Goal: Task Accomplishment & Management: Manage account settings

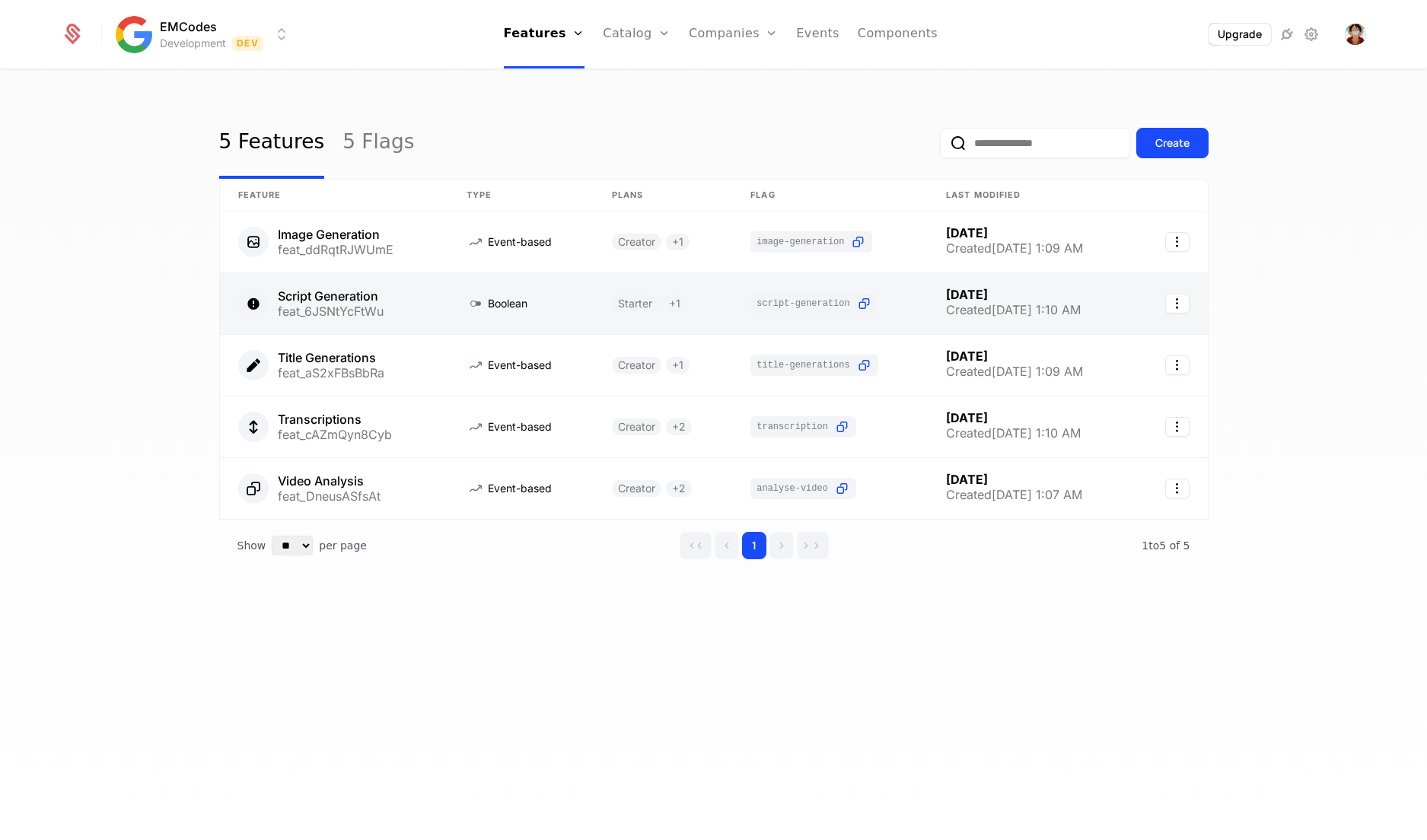
click at [316, 302] on link at bounding box center [334, 304] width 229 height 61
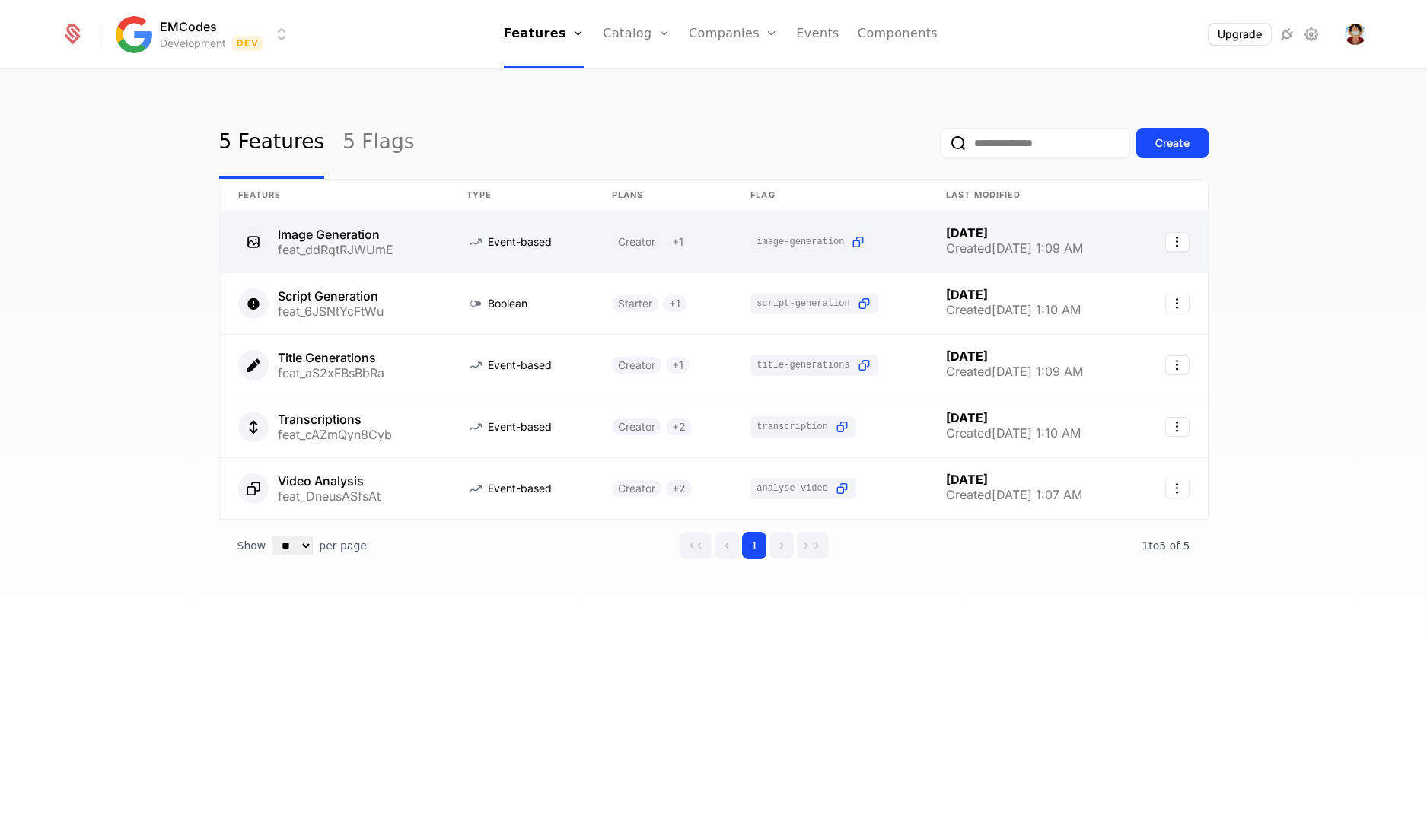
click at [303, 228] on link at bounding box center [334, 242] width 229 height 61
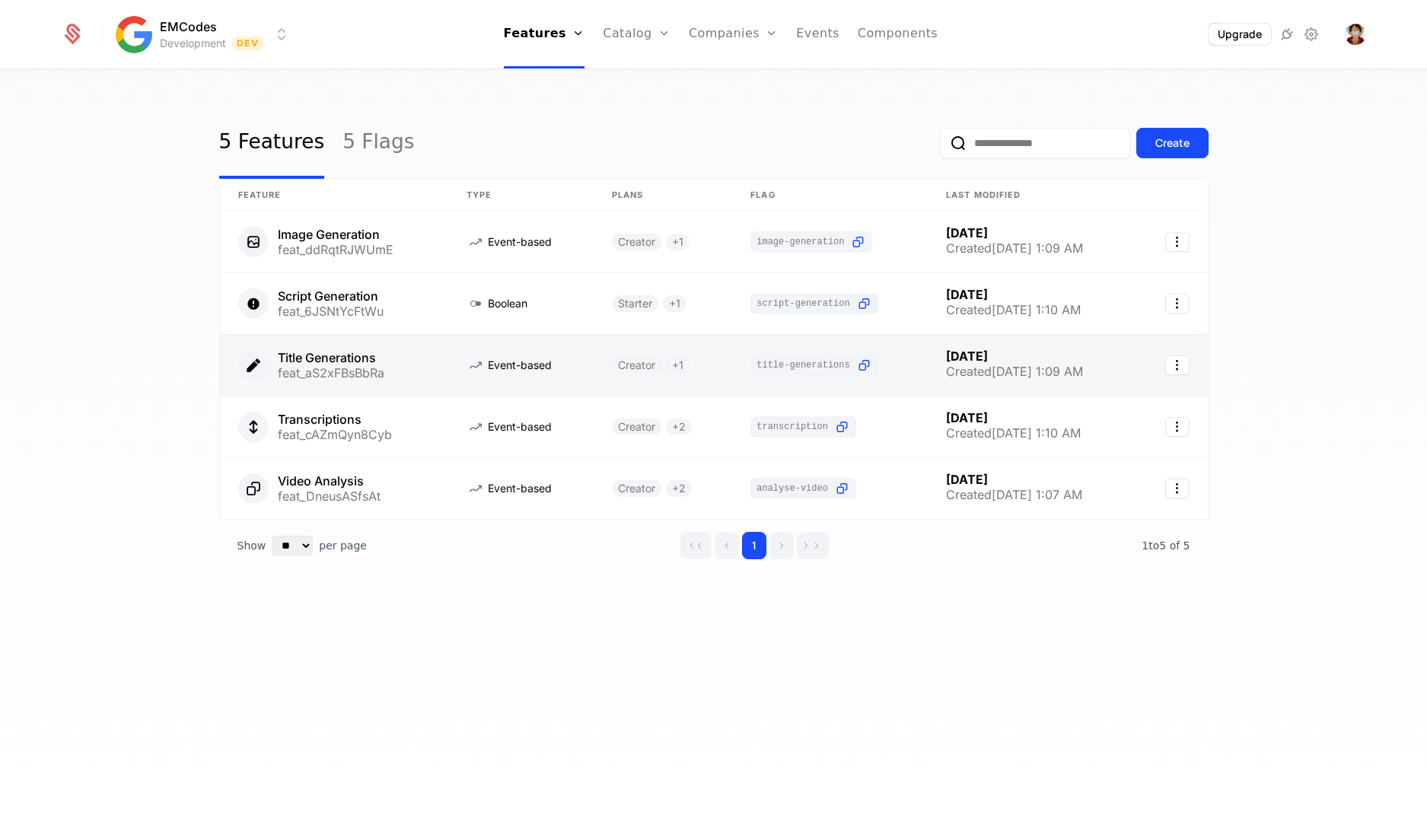
click at [374, 376] on link at bounding box center [334, 366] width 229 height 61
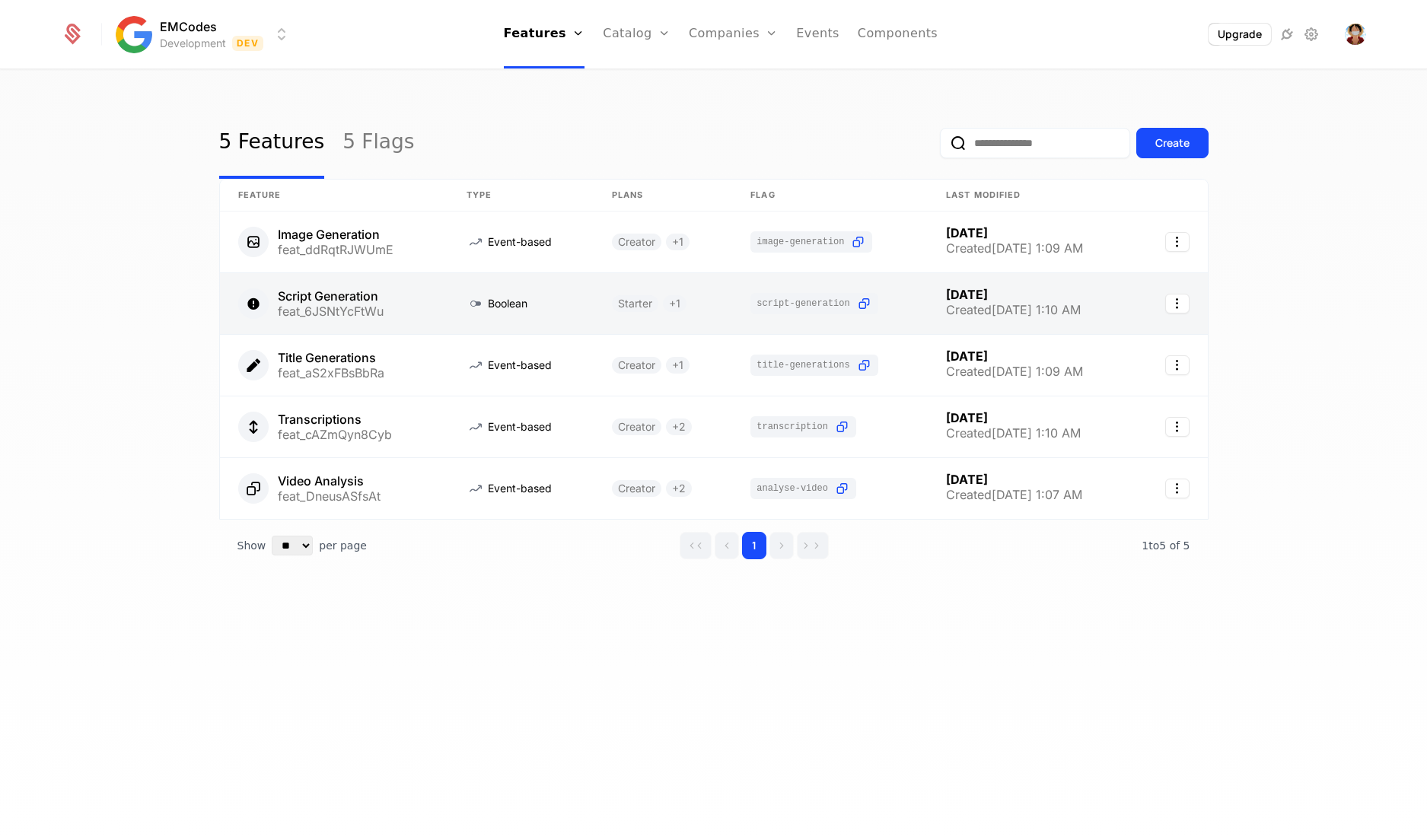
click at [342, 306] on link at bounding box center [334, 304] width 229 height 61
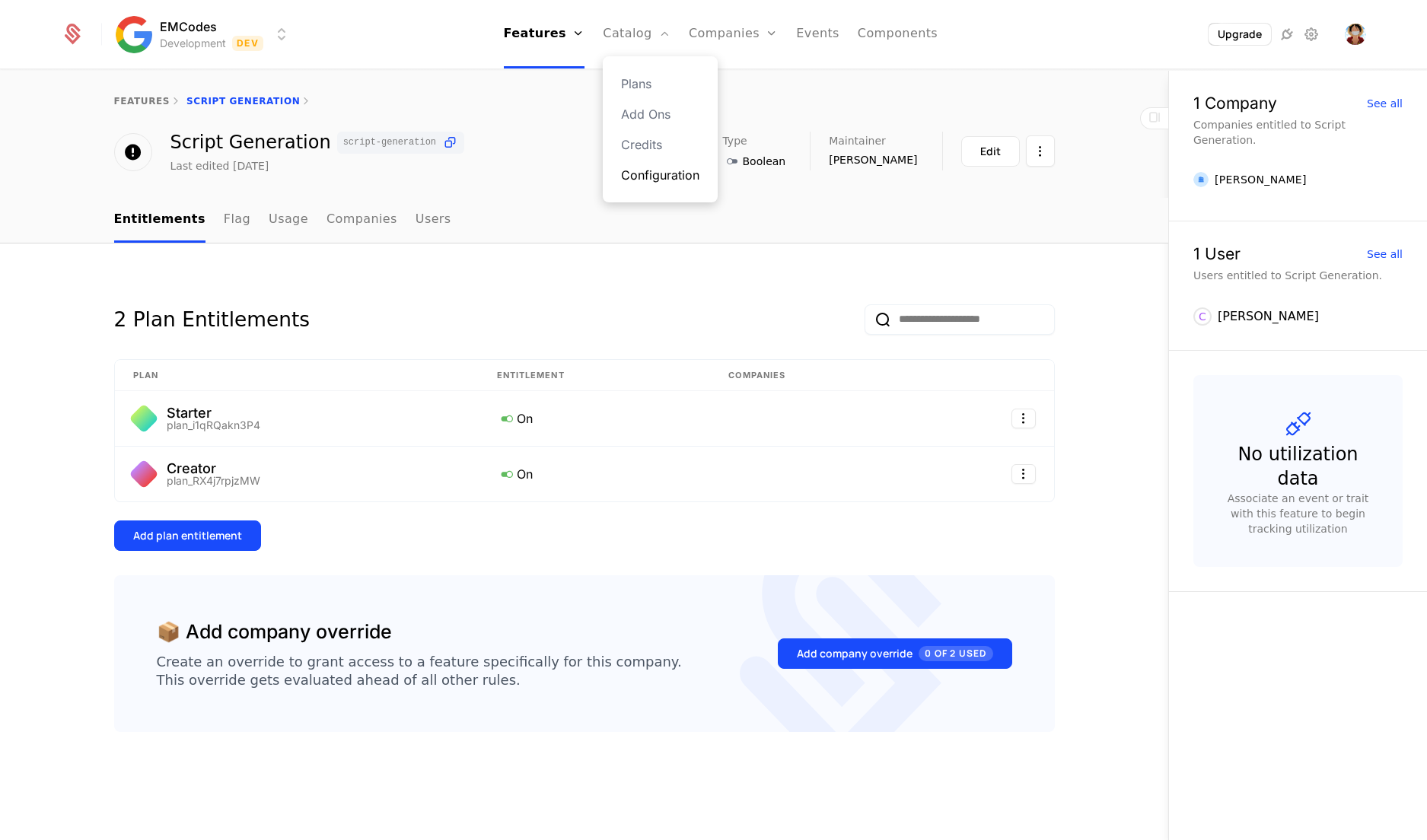
click at [657, 179] on link "Configuration" at bounding box center [660, 175] width 79 height 18
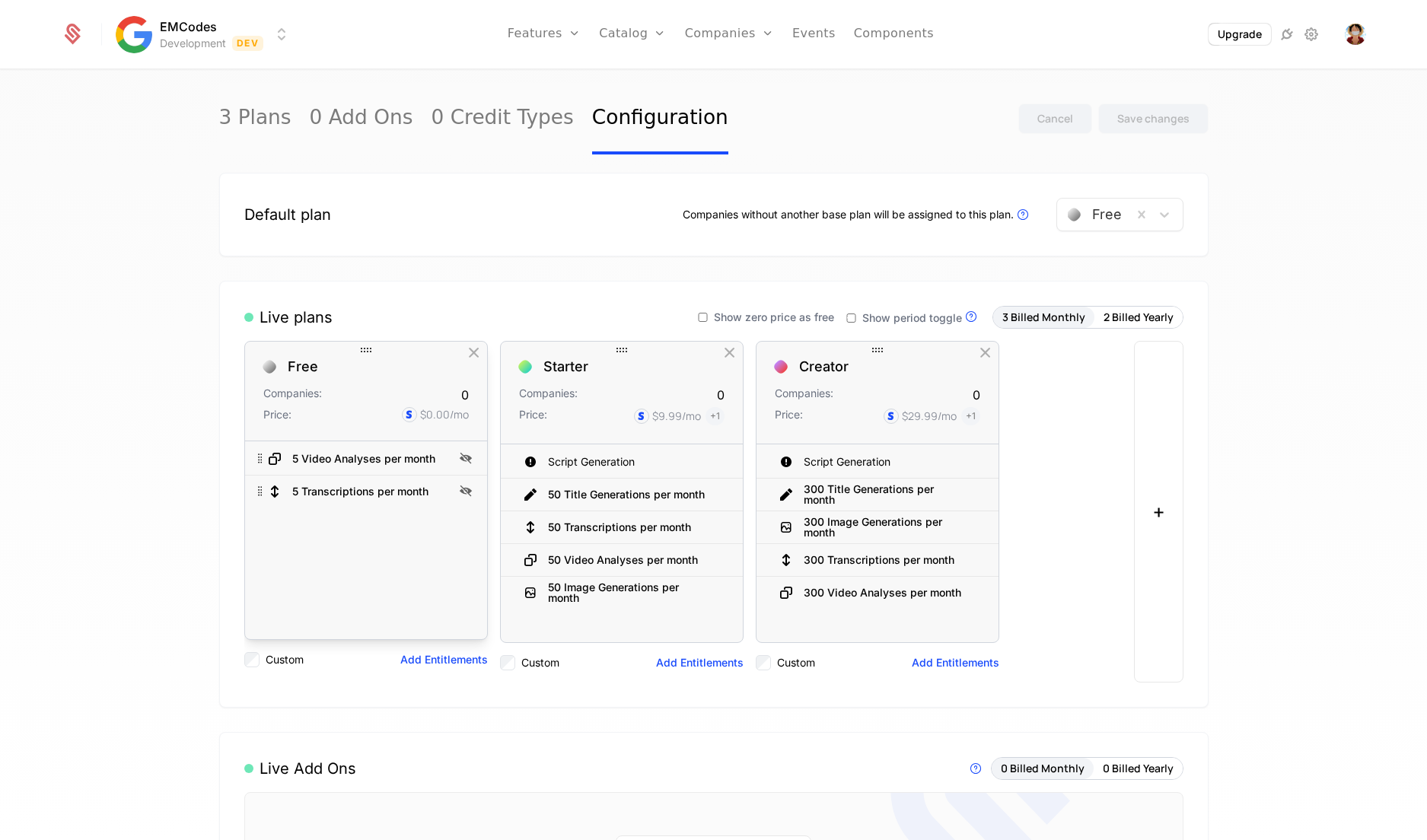
click at [313, 380] on div "Free Companies: 0 Price: $0.00 /mo" at bounding box center [366, 391] width 242 height 100
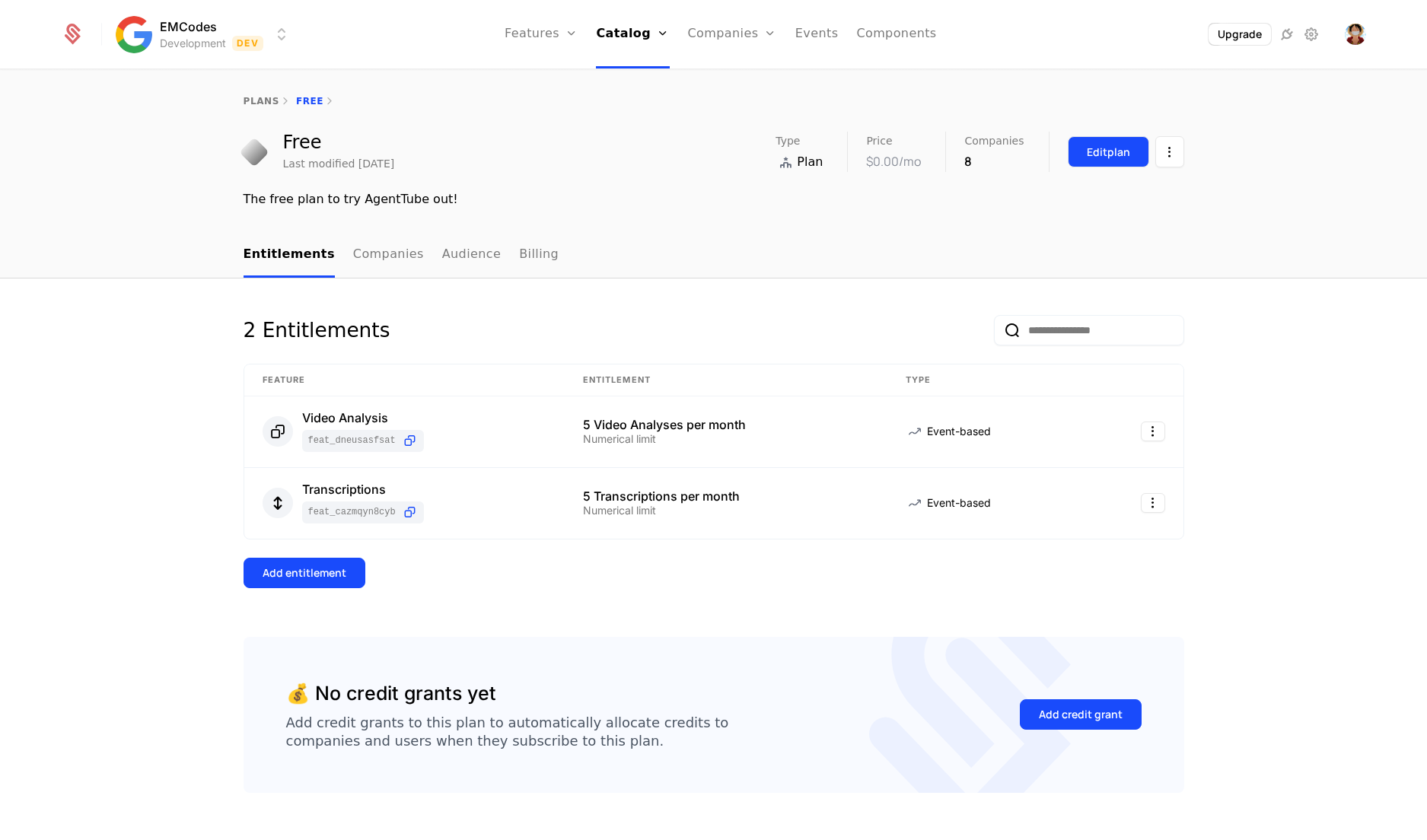
click at [1139, 144] on button "Edit plan" at bounding box center [1108, 152] width 81 height 32
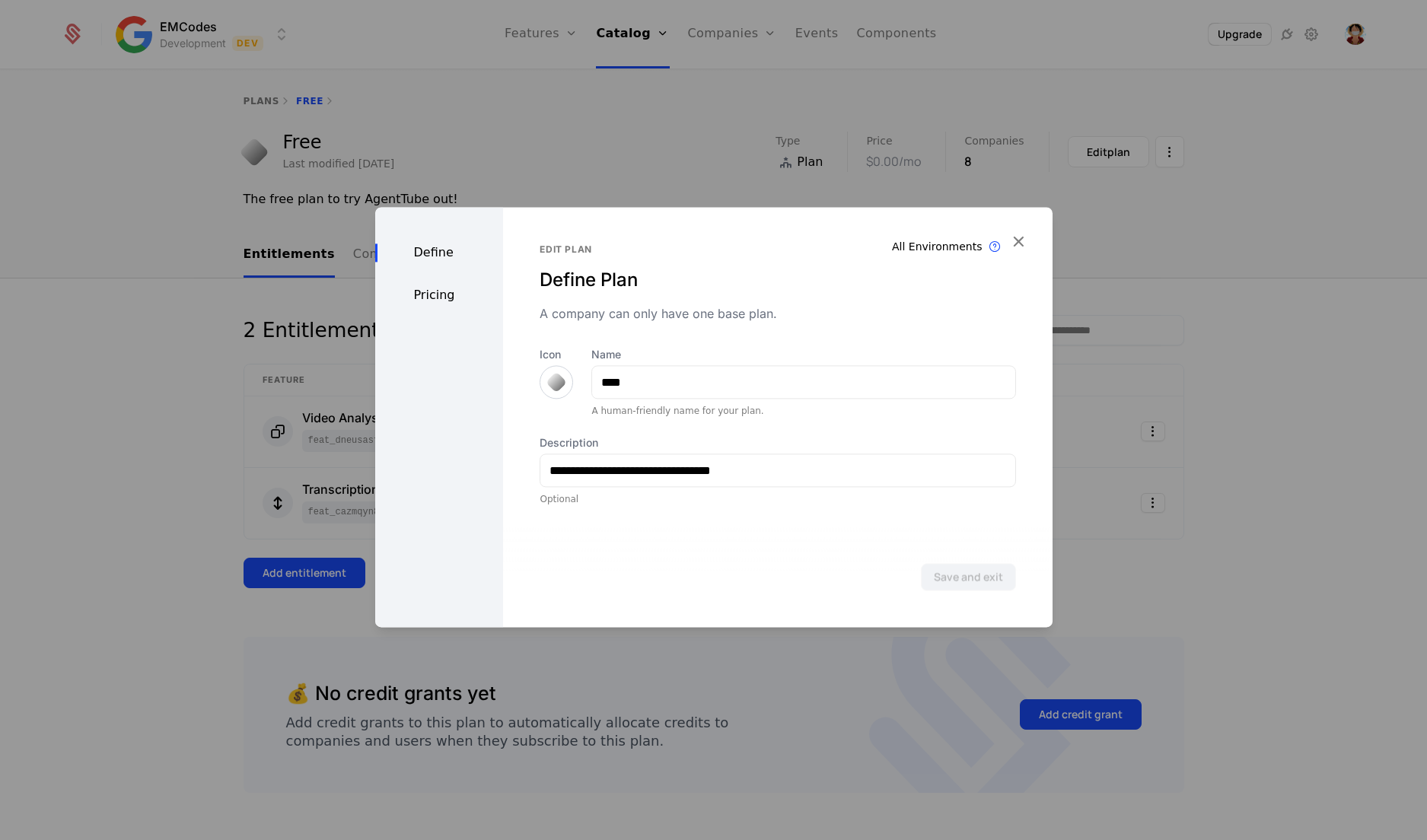
click at [434, 292] on div "Pricing" at bounding box center [439, 295] width 129 height 18
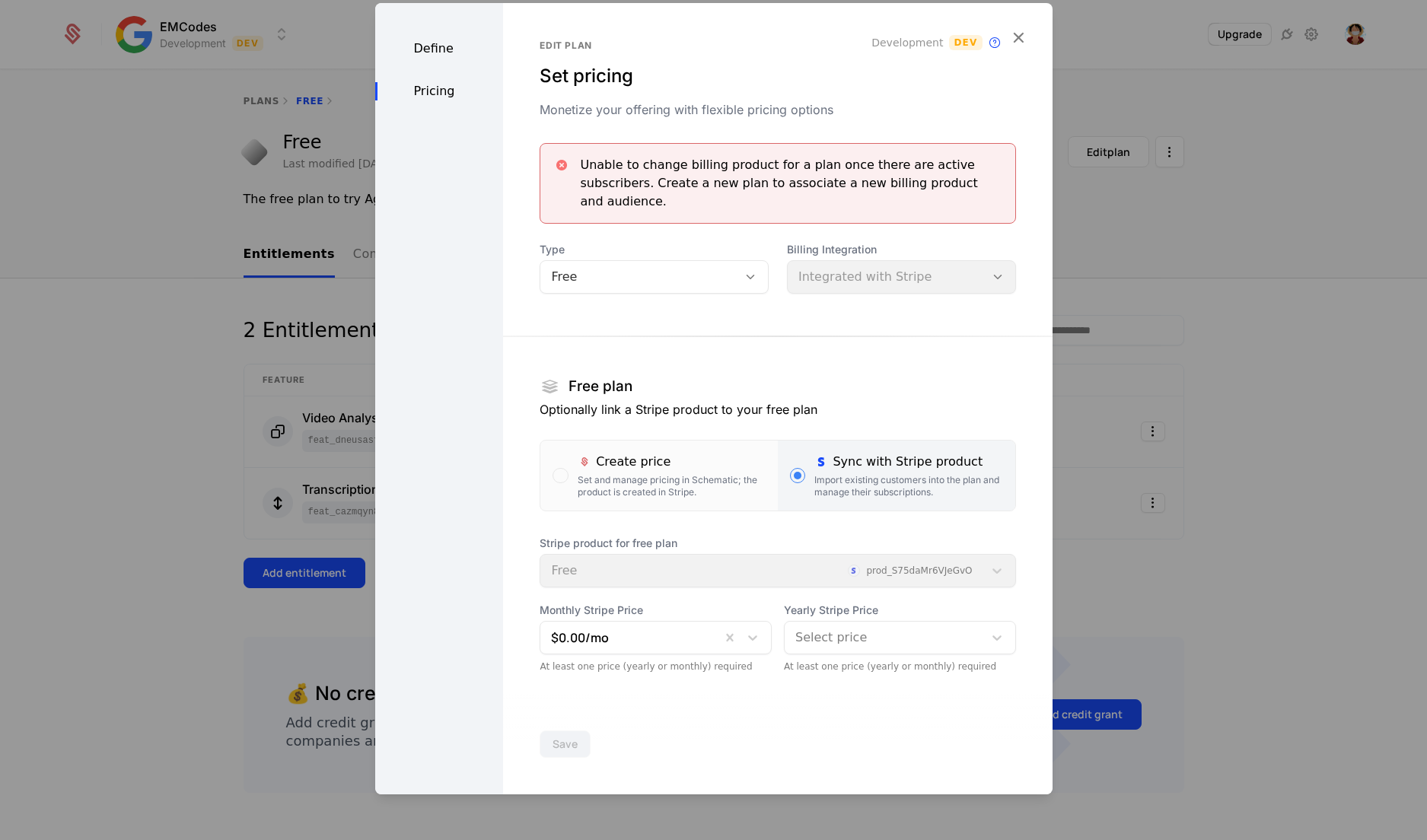
click at [924, 580] on div "Stripe product for free plan Free prod_S75daMr6VJeGvO" at bounding box center [777, 561] width 475 height 52
click at [962, 569] on div "Stripe product for free plan Free prod_S75daMr6VJeGvO" at bounding box center [777, 561] width 475 height 52
click at [1250, 539] on div at bounding box center [714, 420] width 1427 height 840
